Goal: Information Seeking & Learning: Learn about a topic

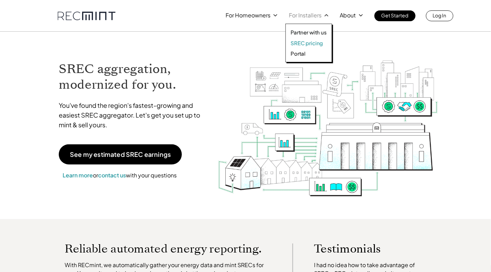
click at [304, 43] on p "SREC pricing" at bounding box center [307, 43] width 32 height 7
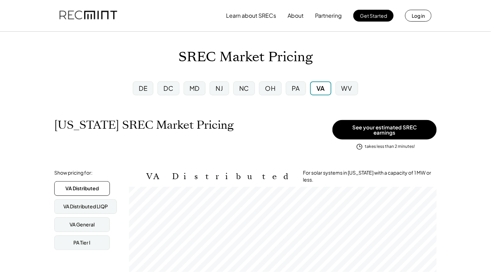
scroll to position [114, 308]
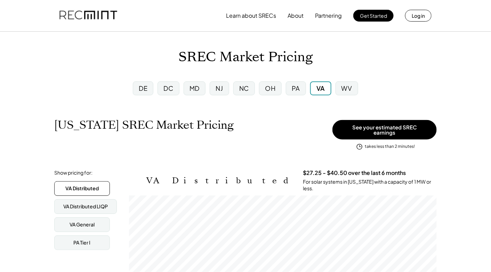
click at [196, 92] on div "MD" at bounding box center [195, 88] width 22 height 14
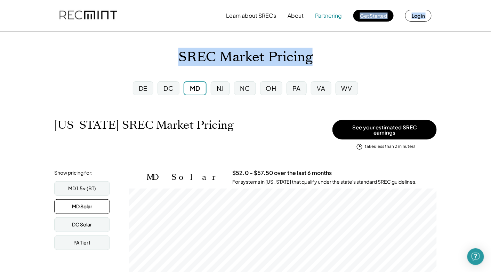
scroll to position [114, 308]
drag, startPoint x: 394, startPoint y: 44, endPoint x: 327, endPoint y: 14, distance: 73.6
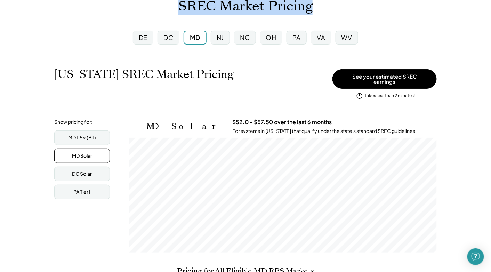
scroll to position [70, 0]
